Goal: Information Seeking & Learning: Learn about a topic

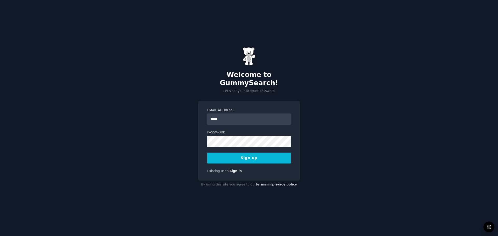
type input "**********"
click at [253, 156] on button "Sign up" at bounding box center [248, 158] width 83 height 11
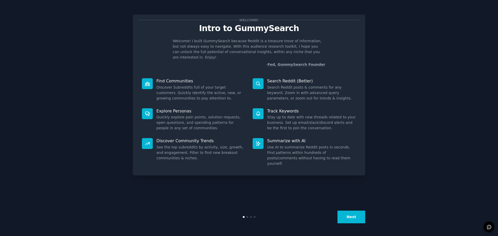
click at [354, 214] on button "Next" at bounding box center [351, 217] width 28 height 13
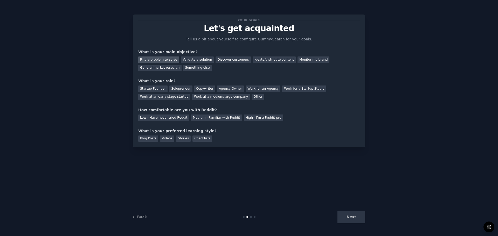
click at [167, 62] on div "Find a problem to solve" at bounding box center [158, 60] width 41 height 6
click at [159, 89] on div "Startup Founder" at bounding box center [152, 89] width 29 height 6
click at [171, 89] on div "Solopreneur" at bounding box center [180, 89] width 23 height 6
click at [218, 119] on div "Medium - Familiar with Reddit" at bounding box center [216, 118] width 51 height 6
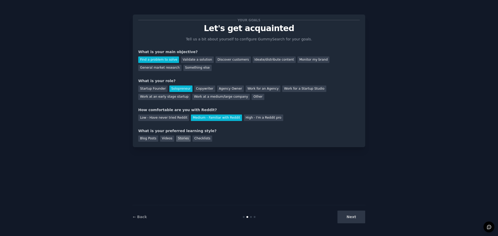
click at [176, 139] on div "Stories" at bounding box center [183, 139] width 15 height 6
click at [354, 214] on button "Next" at bounding box center [351, 217] width 28 height 13
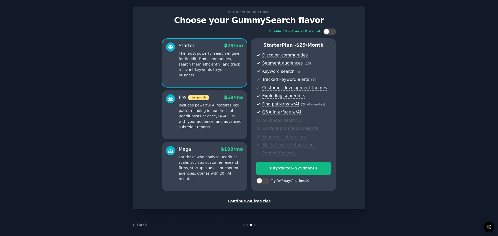
scroll to position [12, 0]
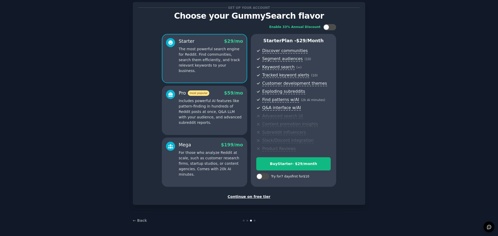
click at [261, 197] on div "Continue on free tier" at bounding box center [248, 196] width 221 height 5
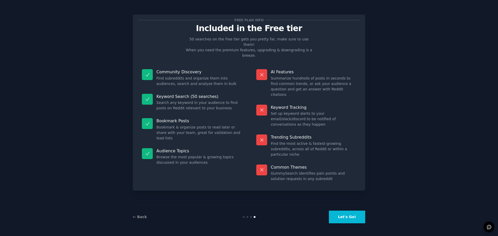
click at [347, 216] on button "Let's Go!" at bounding box center [347, 217] width 36 height 13
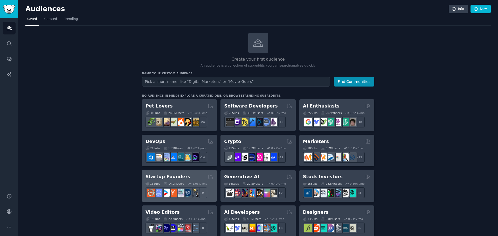
click at [184, 177] on div "Startup Founders" at bounding box center [179, 177] width 68 height 6
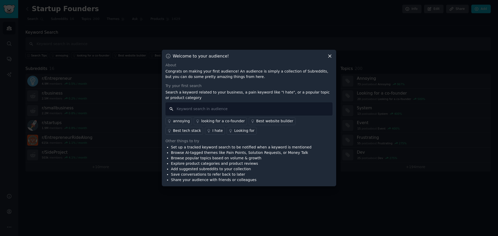
click at [229, 110] on input "text" at bounding box center [248, 108] width 167 height 13
type input "I hate"
click at [212, 131] on div "I hate" at bounding box center [217, 130] width 10 height 5
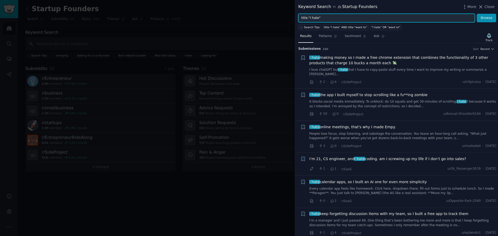
drag, startPoint x: 332, startPoint y: 18, endPoint x: 286, endPoint y: 15, distance: 46.0
click at [286, 15] on div "Keyword Search in Startup Founders More Close title:"I hate" Browse Search Tips…" at bounding box center [249, 118] width 498 height 236
type input "I"
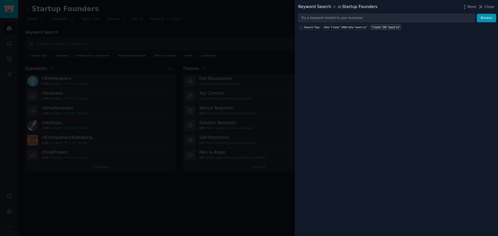
click at [371, 29] on div ""I hate" OR "want to"" at bounding box center [385, 27] width 29 height 4
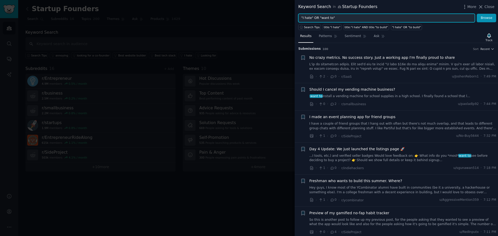
drag, startPoint x: 318, startPoint y: 17, endPoint x: 328, endPoint y: 16, distance: 10.2
click at [328, 16] on input ""I hate" OR "want to"" at bounding box center [386, 18] width 177 height 9
click at [320, 18] on input ""I hate" OR "want to"" at bounding box center [386, 18] width 177 height 9
click at [331, 18] on input ""I hate" OR "want to"" at bounding box center [386, 18] width 177 height 9
click at [314, 17] on input ""I hate" OR "want to"" at bounding box center [386, 18] width 177 height 9
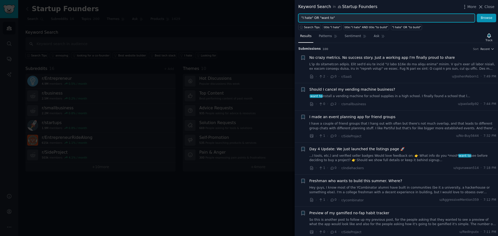
click at [314, 17] on input ""I hate" OR "want to"" at bounding box center [386, 18] width 177 height 9
click at [325, 17] on input ""I hate" AND "want to"" at bounding box center [386, 18] width 177 height 9
click at [331, 17] on input ""I hate" AND "want to"" at bounding box center [386, 18] width 177 height 9
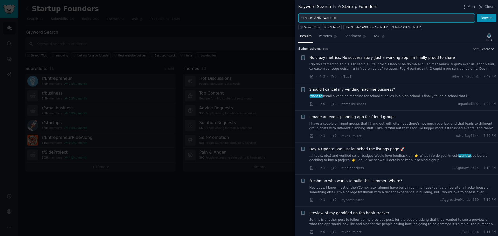
click at [330, 18] on input ""I hate" AND "want to"" at bounding box center [386, 18] width 177 height 9
click at [332, 17] on input ""I hate" AND "want to"" at bounding box center [386, 18] width 177 height 9
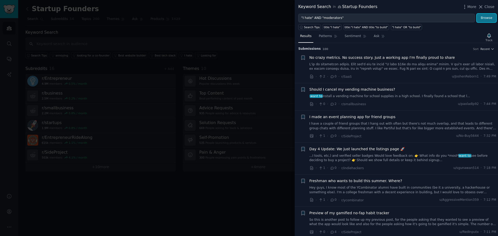
click at [481, 18] on button "Browse" at bounding box center [485, 18] width 19 height 9
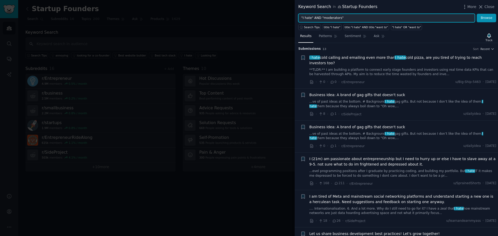
drag, startPoint x: 348, startPoint y: 17, endPoint x: 281, endPoint y: 13, distance: 66.7
click at [281, 13] on div "Keyword Search in Startup Founders More Close "I hate" AND "moderators" Browse …" at bounding box center [249, 118] width 498 height 236
type input "moderators annoying"
click at [476, 14] on button "Browse" at bounding box center [485, 18] width 19 height 9
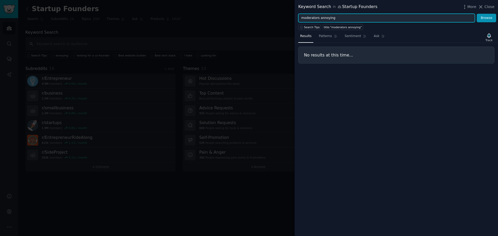
drag, startPoint x: 339, startPoint y: 18, endPoint x: 273, endPoint y: 15, distance: 66.2
click at [273, 15] on div "Keyword Search in Startup Founders More Close moderators annoying Browse Search…" at bounding box center [249, 118] width 498 height 236
type input """
type input "m"
type input ""moderators" AND "annoying""
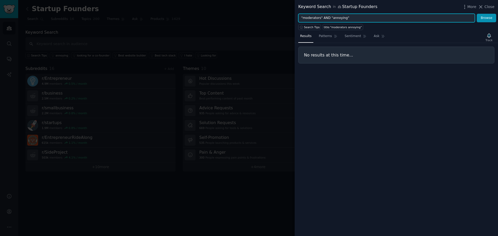
click at [476, 14] on button "Browse" at bounding box center [485, 18] width 19 height 9
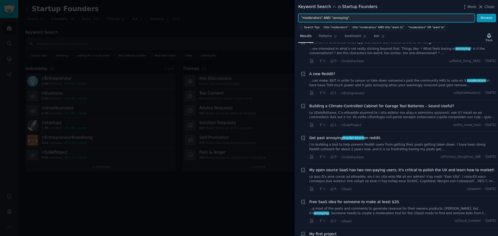
scroll to position [78, 0]
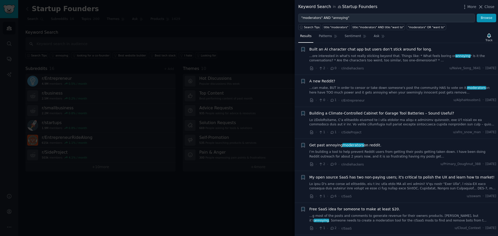
click at [368, 146] on span "Get past annoying moderators on reddit." at bounding box center [345, 145] width 72 height 5
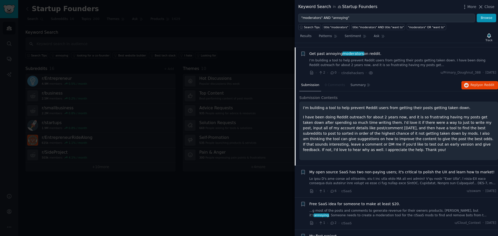
scroll to position [174, 0]
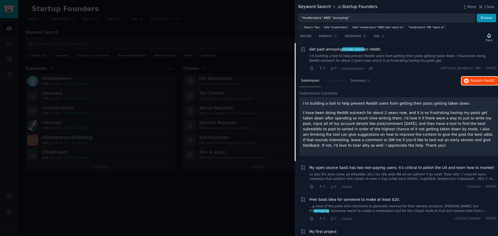
click at [469, 84] on button "Reply on Reddit" at bounding box center [479, 81] width 37 height 8
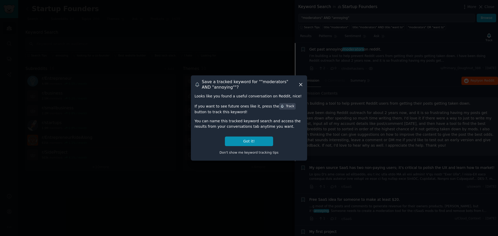
click at [299, 84] on icon at bounding box center [300, 84] width 5 height 5
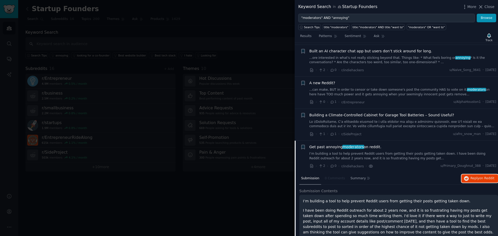
scroll to position [70, 0]
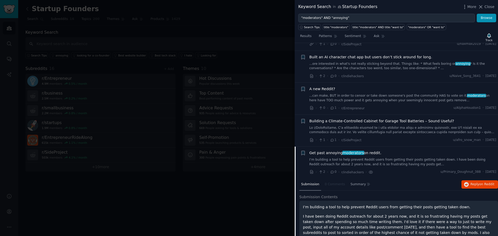
click at [364, 96] on link "...can make, BUT in order to censor or take down someone's post the community H…" at bounding box center [402, 98] width 187 height 9
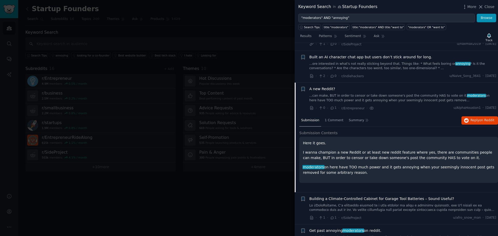
scroll to position [110, 0]
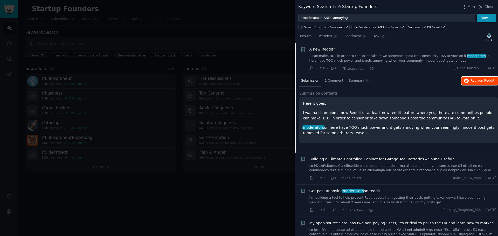
click at [468, 83] on button "Reply on Reddit" at bounding box center [479, 81] width 37 height 8
click at [347, 133] on p "moderators on here have TOO much power and it gets annoying when your seemingly…" at bounding box center [398, 130] width 191 height 11
drag, startPoint x: 347, startPoint y: 133, endPoint x: 301, endPoint y: 104, distance: 55.0
click at [301, 104] on div "Here it goes. I wanna champion a new Reddit or at least new reddit feature wher…" at bounding box center [398, 120] width 199 height 46
copy div "Here it goes. I wanna champion a new Reddit or at least new reddit feature wher…"
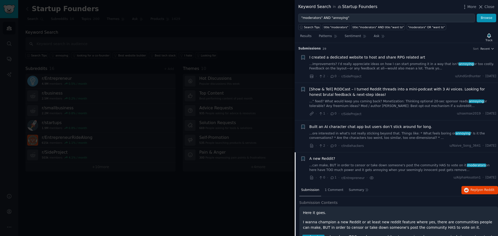
scroll to position [0, 0]
click at [303, 160] on icon "button" at bounding box center [302, 159] width 3 height 4
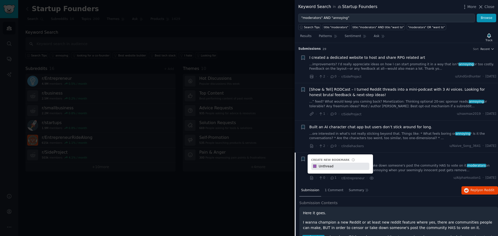
type input "Unthread"
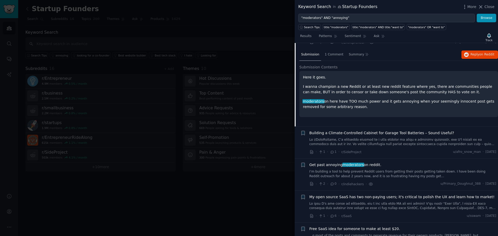
scroll to position [181, 0]
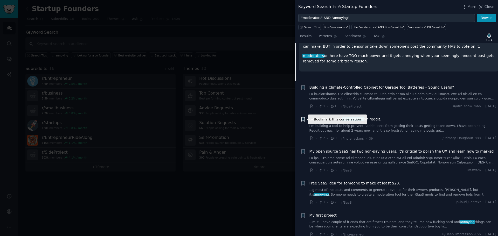
click at [303, 119] on icon "button" at bounding box center [302, 119] width 3 height 4
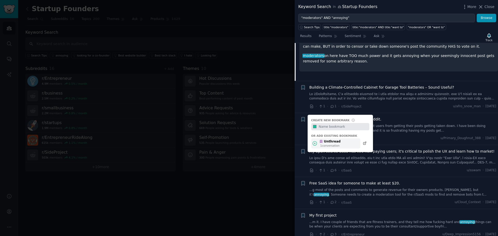
click at [338, 144] on div "Unthread 1 conversation" at bounding box center [335, 143] width 49 height 10
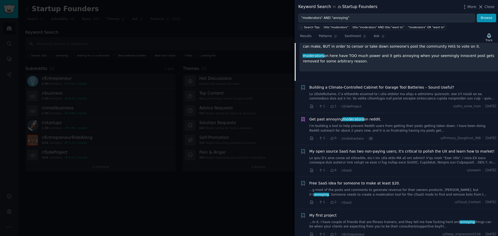
click at [380, 127] on link "I’m building a tool to help prevent Reddit users from getting their posts getti…" at bounding box center [402, 128] width 187 height 9
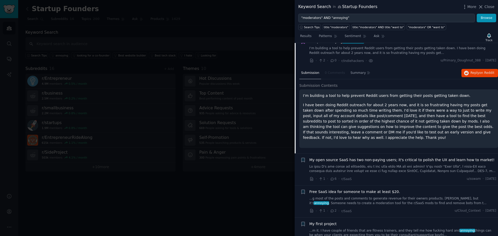
scroll to position [174, 0]
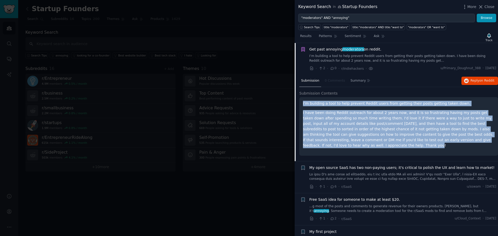
drag, startPoint x: 489, startPoint y: 141, endPoint x: 302, endPoint y: 104, distance: 190.8
click at [299, 104] on div "Submission 0 Comments Summary Reply on Reddit Submission Contents I’m building …" at bounding box center [395, 118] width 203 height 86
copy div "I’m building a tool to help prevent Reddit users from getting their posts getti…"
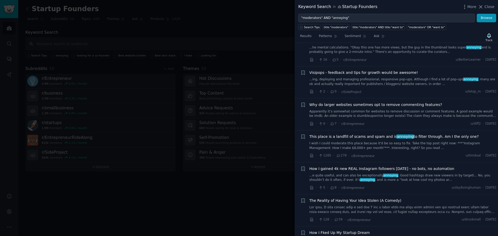
scroll to position [830, 0]
click at [374, 36] on span "Ask" at bounding box center [377, 36] width 6 height 5
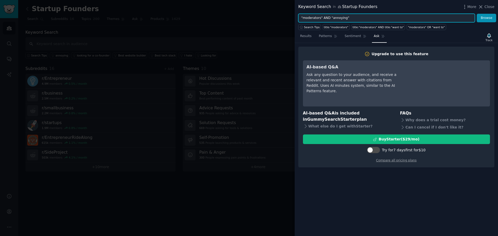
drag, startPoint x: 359, startPoint y: 18, endPoint x: 312, endPoint y: 15, distance: 47.3
click at [288, 18] on div "Keyword Search in Startup Founders More Close "moderators" AND "annoying" Brows…" at bounding box center [249, 118] width 498 height 236
paste input "reddit" AND ("outreach" OR "marketing" OR "promotion") AND ("banned" OR "remove…"
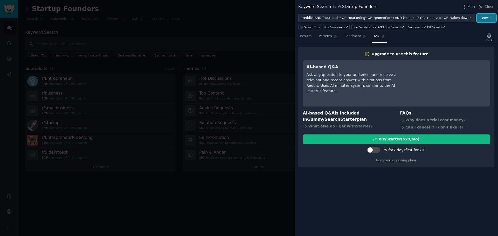
click at [490, 20] on button "Browse" at bounding box center [485, 18] width 19 height 9
click at [306, 35] on span "Results" at bounding box center [305, 36] width 11 height 5
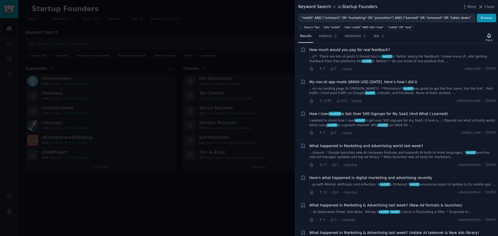
scroll to position [130, 0]
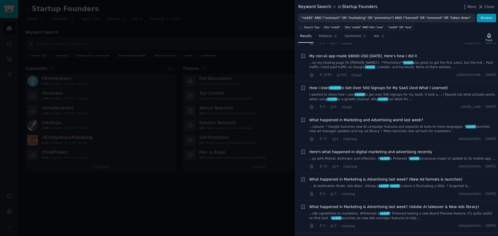
click at [346, 87] on span "How I Used reddit to Get Over 500 Signups for My SaaS (And What I Learned)" at bounding box center [378, 87] width 138 height 5
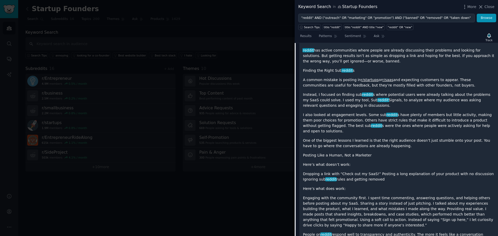
scroll to position [220, 0]
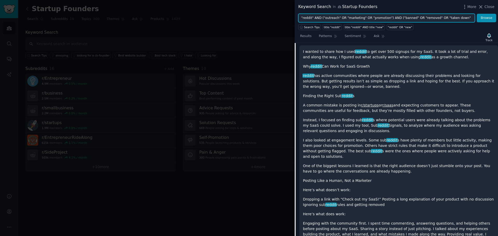
drag, startPoint x: 320, startPoint y: 17, endPoint x: 283, endPoint y: 17, distance: 36.8
click at [283, 17] on div "Keyword Search in Startup Founders More Close "reddit" AND ("outreach" OR "mark…" at bounding box center [249, 118] width 498 height 236
drag, startPoint x: 453, startPoint y: 18, endPoint x: 435, endPoint y: 12, distance: 19.2
click at [448, 18] on input "("outreach" OR "marketing" OR "promotion") AND ("banned" OR "removed" OR "taken…" at bounding box center [386, 18] width 177 height 9
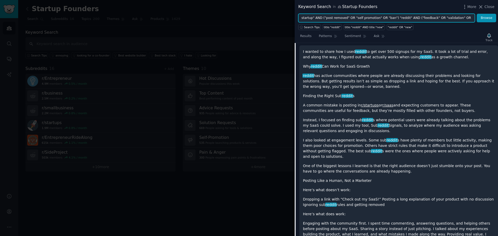
type input "("outreach" OR "marketing" OR "promotion") AND ("banned" OR "removed" OR "taken…"
click at [394, 17] on input "("outreach" OR "marketing" OR "promotion") AND ("banned" OR "removed" OR "taken…" at bounding box center [386, 18] width 177 height 9
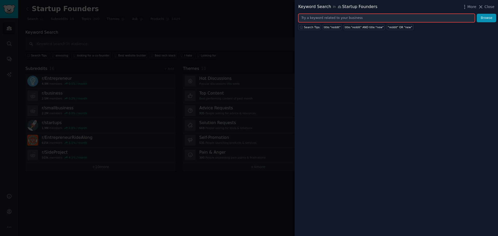
paste input ""moderators" AND ("annoying" OR "frustrating" OR "arbitrary" OR "power trip" OR…"
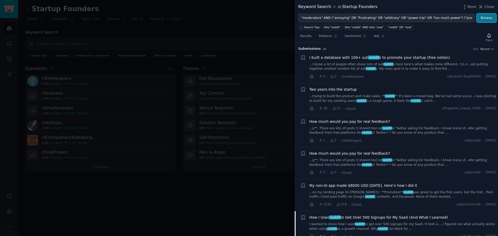
click at [486, 17] on button "Browse" at bounding box center [485, 18] width 19 height 9
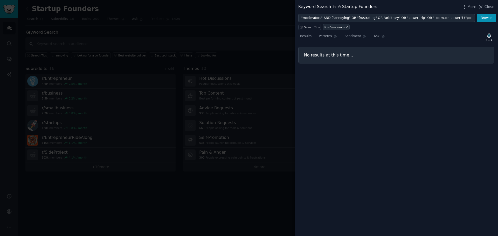
click at [330, 27] on div "title:"moderators"" at bounding box center [336, 27] width 25 height 4
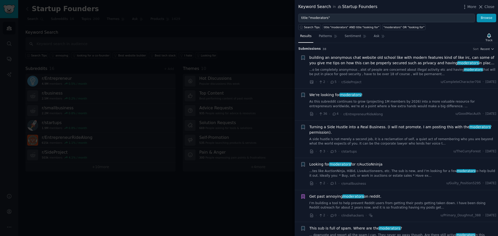
click at [386, 64] on span "building an anonymous chat website old school like with modern features kind of…" at bounding box center [402, 60] width 187 height 11
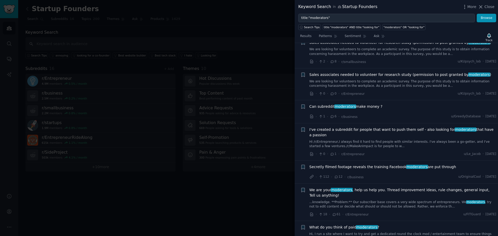
scroll to position [941, 0]
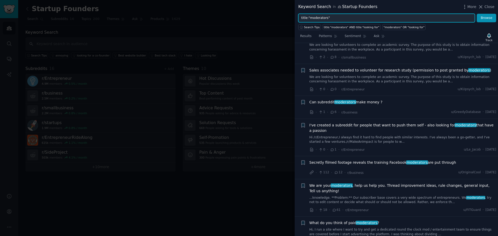
click at [368, 16] on input "title:"moderators"" at bounding box center [386, 18] width 177 height 9
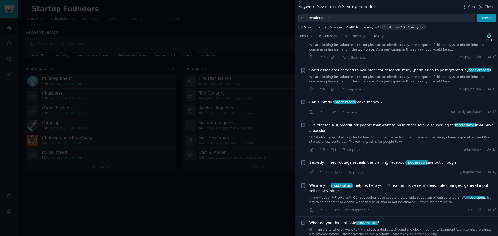
click at [383, 27] on div ""moderators" OR "looking for"" at bounding box center [403, 27] width 41 height 4
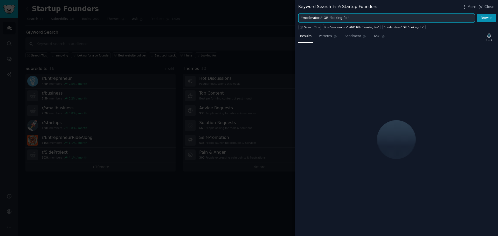
drag, startPoint x: 327, startPoint y: 18, endPoint x: 342, endPoint y: 16, distance: 15.7
click at [342, 16] on input ""moderators" OR "looking for"" at bounding box center [386, 18] width 177 height 9
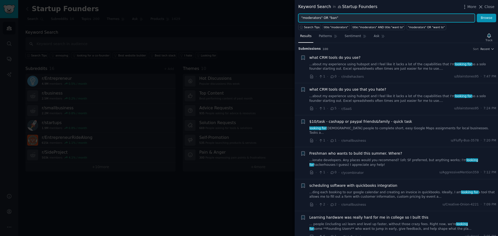
click at [322, 17] on input ""moderators" OR "ban"" at bounding box center [386, 18] width 177 height 9
click at [337, 18] on input ""moderators" AND "ban"" at bounding box center [386, 18] width 177 height 9
click at [322, 18] on input ""moderators" AND "ban"" at bounding box center [386, 18] width 177 height 9
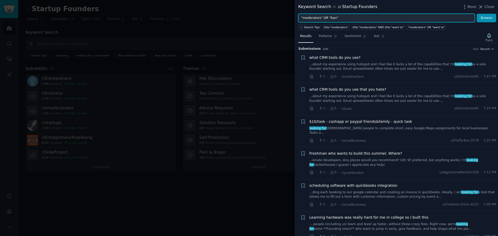
click at [342, 18] on input ""moderators" OR "ban"" at bounding box center [386, 18] width 177 height 9
type input ""moderators" OR "ban" OR "delete""
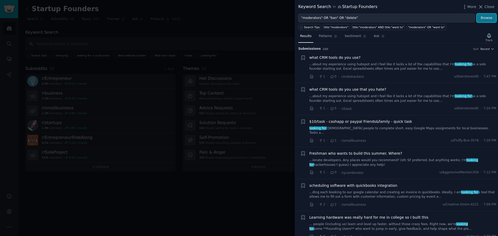
click at [490, 18] on button "Browse" at bounding box center [485, 18] width 19 height 9
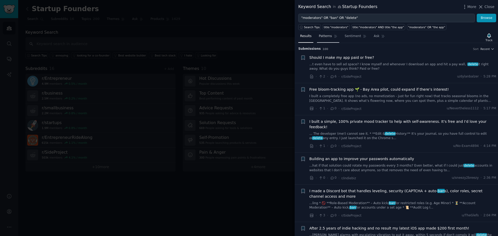
click at [329, 37] on link "Patterns" at bounding box center [328, 37] width 22 height 11
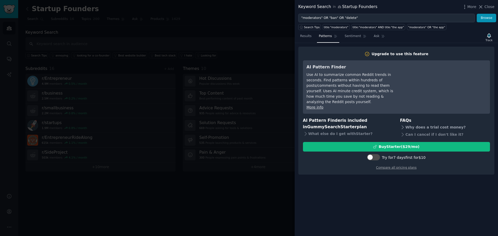
click at [405, 124] on div "Why does a trial cost money?" at bounding box center [445, 127] width 90 height 7
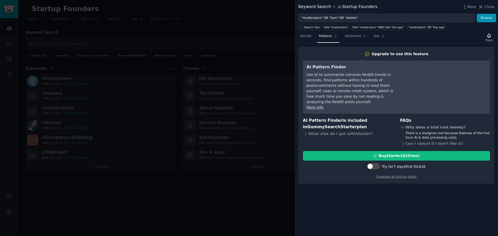
click at [404, 126] on icon at bounding box center [402, 127] width 3 height 2
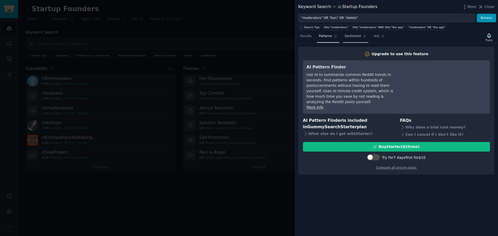
click at [348, 35] on span "Sentiment" at bounding box center [352, 36] width 16 height 5
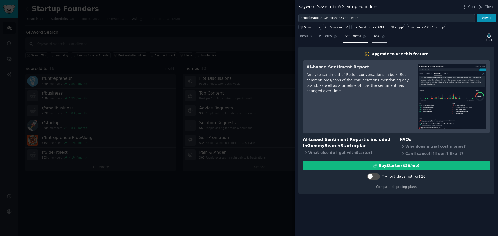
click at [381, 38] on icon at bounding box center [383, 36] width 4 height 4
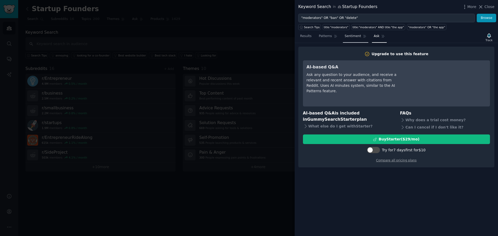
click at [344, 40] on link "Sentiment" at bounding box center [355, 37] width 25 height 11
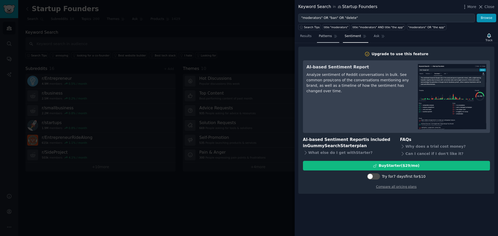
click at [326, 38] on span "Patterns" at bounding box center [325, 36] width 13 height 5
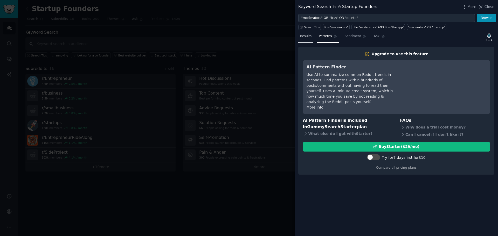
click at [309, 37] on span "Results" at bounding box center [305, 36] width 11 height 5
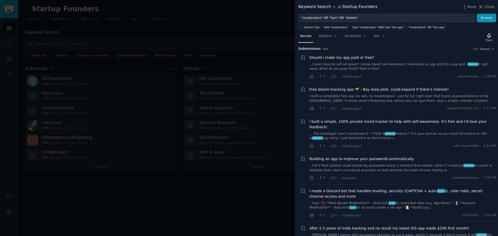
click at [260, 37] on div at bounding box center [249, 118] width 498 height 236
